Goal: Find specific page/section: Find specific page/section

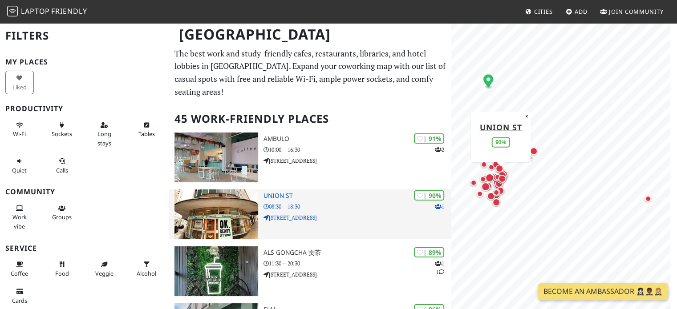
click at [280, 196] on h3 "Union St" at bounding box center [357, 196] width 188 height 8
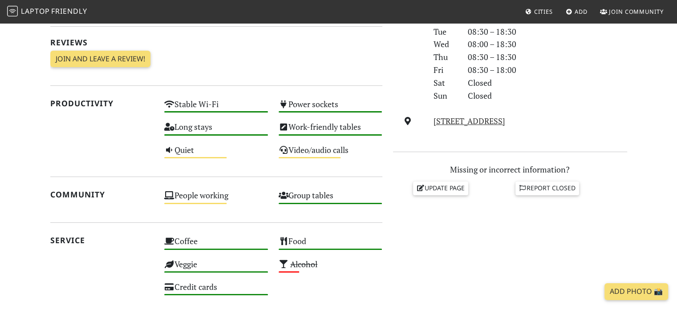
scroll to position [222, 0]
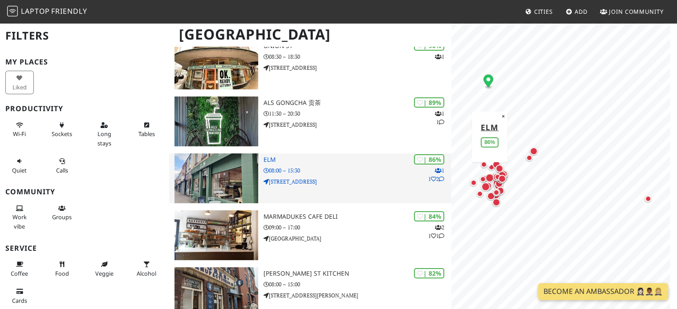
scroll to position [178, 0]
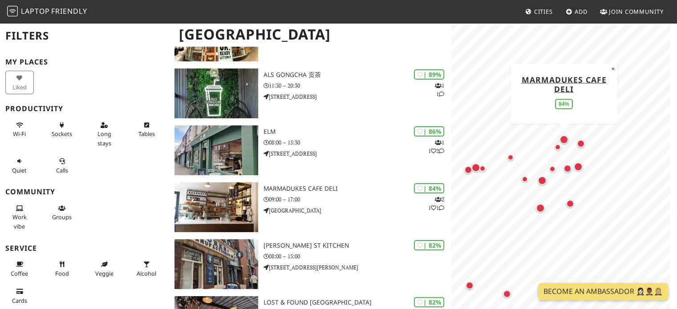
click at [564, 137] on div "Map marker" at bounding box center [563, 139] width 9 height 9
